Goal: Transaction & Acquisition: Download file/media

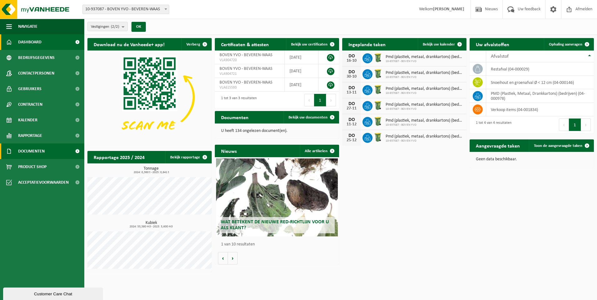
click at [28, 154] on span "Documenten" at bounding box center [31, 152] width 27 height 16
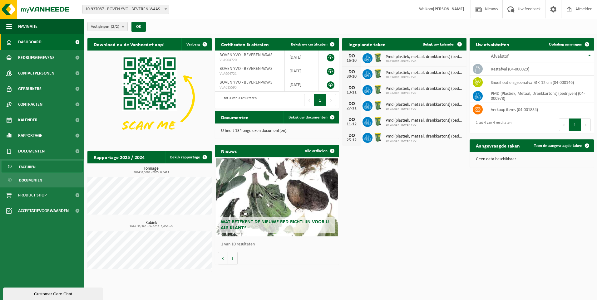
click at [24, 168] on span "Facturen" at bounding box center [27, 167] width 17 height 12
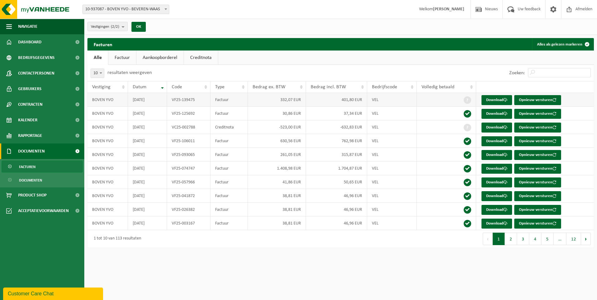
click at [224, 101] on td "Factuur" at bounding box center [228, 100] width 37 height 14
click at [498, 99] on link "Download" at bounding box center [496, 100] width 31 height 10
click at [498, 113] on link "Download" at bounding box center [496, 114] width 31 height 10
click at [493, 126] on link "Download" at bounding box center [496, 128] width 31 height 10
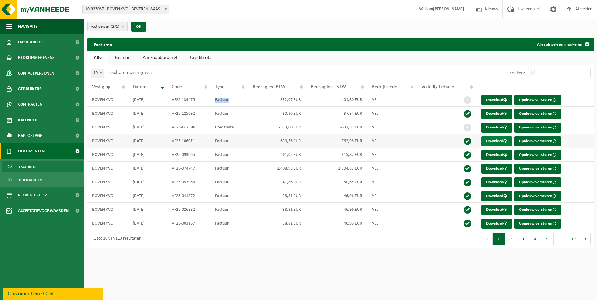
click at [494, 141] on link "Download" at bounding box center [496, 141] width 31 height 10
drag, startPoint x: 510, startPoint y: 263, endPoint x: 511, endPoint y: 252, distance: 10.5
click at [510, 262] on html "Vestiging: 10-937087 - BOVEN YVO - BEVEREN-WAAS 01-079649 - BOVEN YVO - BEVEREN…" at bounding box center [298, 150] width 597 height 300
click at [491, 154] on link "Download" at bounding box center [496, 155] width 31 height 10
click at [499, 168] on link "Download" at bounding box center [496, 169] width 31 height 10
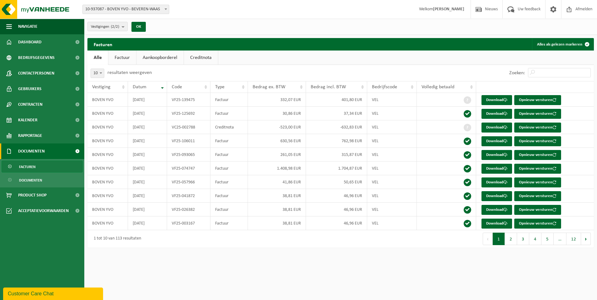
click at [583, 26] on div "Vestigingen (2/2) Alles selecteren Alles deselecteren BOVEN YVO - BEVEREN-WAAS …" at bounding box center [340, 27] width 513 height 16
